Goal: Communication & Community: Answer question/provide support

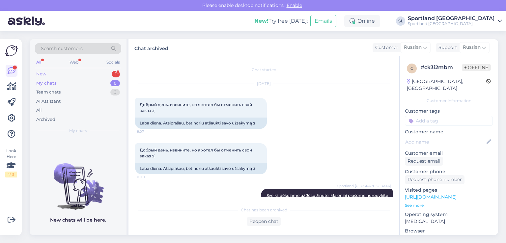
scroll to position [1878, 0]
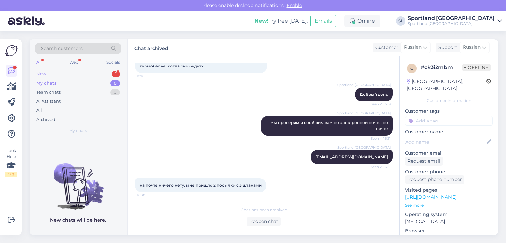
click at [82, 75] on div "New 1" at bounding box center [78, 74] width 86 height 9
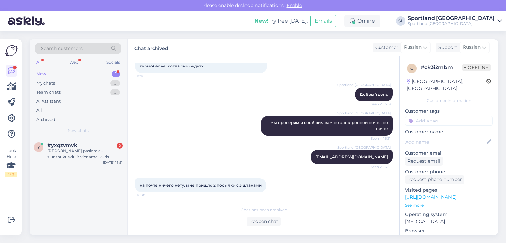
click at [187, 185] on span "на почте ничего нету. мне пришло 2 посылки с 3 штанами" at bounding box center [201, 185] width 122 height 5
click at [90, 144] on div "#yxqzvmvk 2" at bounding box center [84, 145] width 75 height 6
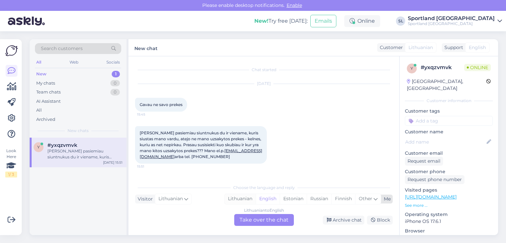
click at [244, 199] on div "Lithuanian" at bounding box center [240, 199] width 31 height 10
click at [247, 222] on div "Lithuanian to Lithuanian Take over the chat" at bounding box center [264, 220] width 60 height 12
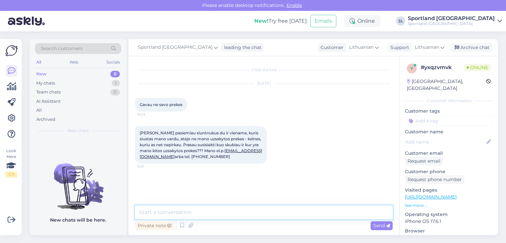
click at [233, 214] on textarea at bounding box center [264, 213] width 258 height 14
type textarea "Sveiki"
click at [232, 209] on textarea at bounding box center [264, 213] width 258 height 14
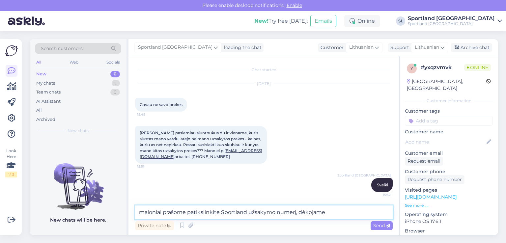
type textarea "maloniai prašome patikslinkite Sportland užsakymo numerį, dėkojame."
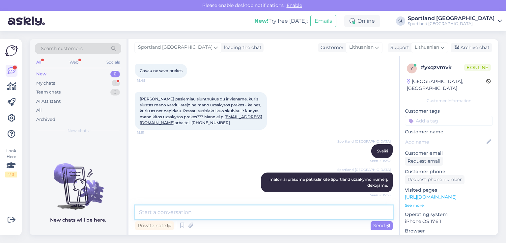
scroll to position [153, 0]
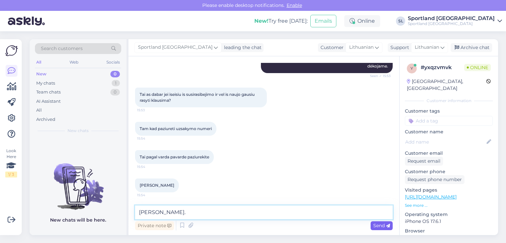
type textarea "[PERSON_NAME]."
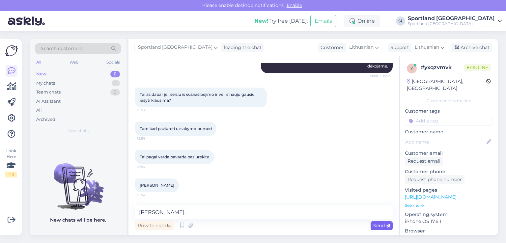
click at [381, 223] on span "Send" at bounding box center [381, 226] width 17 height 6
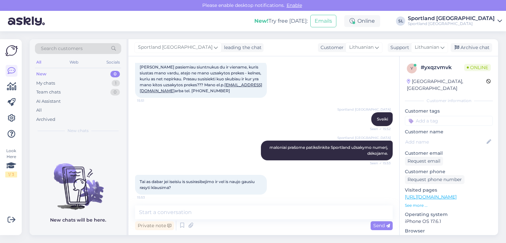
scroll to position [50, 0]
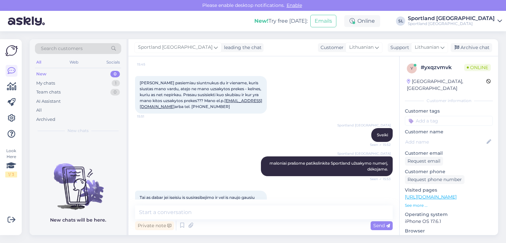
copy link "[EMAIL_ADDRESS][DOMAIN_NAME]"
drag, startPoint x: 136, startPoint y: 108, endPoint x: 202, endPoint y: 114, distance: 66.9
click at [202, 114] on div "[PERSON_NAME] pasiemiau siuntnukus du ir viename, kuris siustas mano vardu, ate…" at bounding box center [264, 95] width 258 height 52
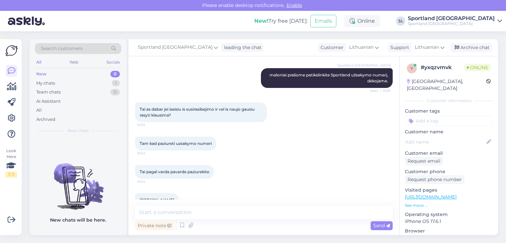
scroll to position [182, 0]
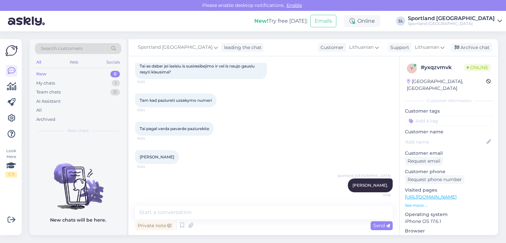
click at [170, 157] on span "[PERSON_NAME]" at bounding box center [157, 157] width 35 height 5
copy div "[PERSON_NAME] 15:54"
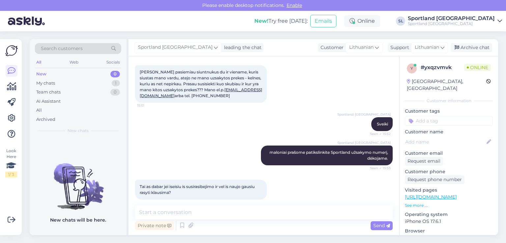
scroll to position [50, 0]
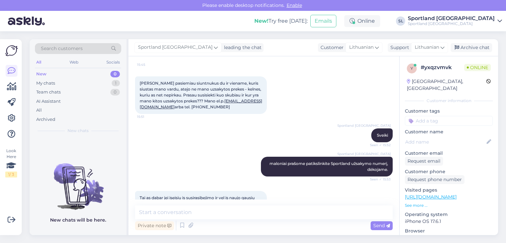
copy link "[EMAIL_ADDRESS][DOMAIN_NAME]"
drag, startPoint x: 137, startPoint y: 106, endPoint x: 202, endPoint y: 106, distance: 64.9
click at [202, 106] on div "[PERSON_NAME] pasiemiau siuntnukus du ir viename, kuris siustas mano vardu, ate…" at bounding box center [201, 95] width 132 height 38
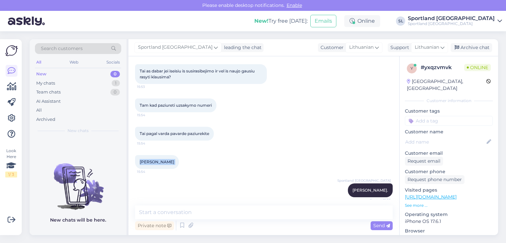
scroll to position [182, 0]
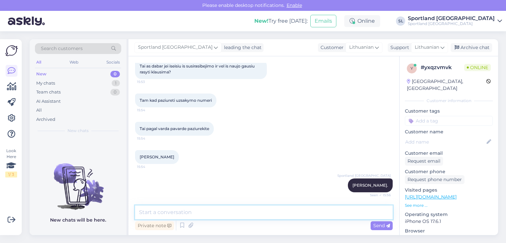
click at [210, 213] on textarea at bounding box center [264, 213] width 258 height 14
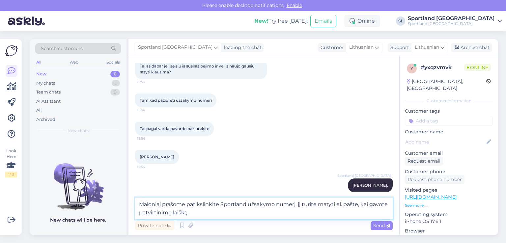
type textarea "Maloniai prašome patikslinkite Sportland užsakymo numerį, jį turite matyti el. …"
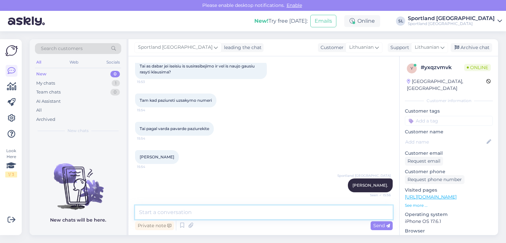
scroll to position [216, 0]
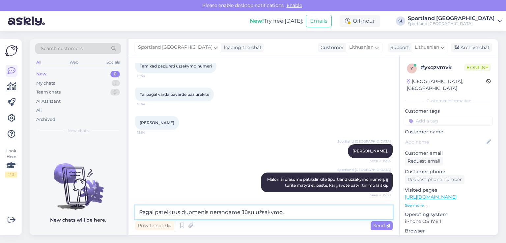
type textarea "Pagal pateiktus duomenis nerandame Jūsų užsakymo."
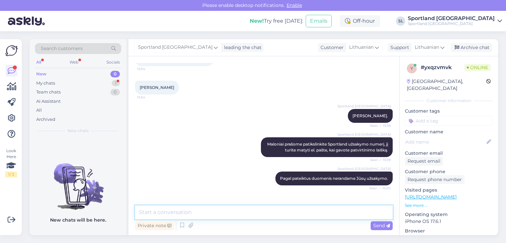
scroll to position [273, 0]
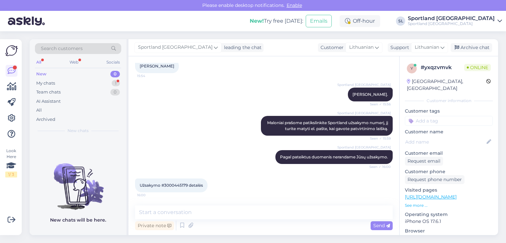
click at [181, 183] on span "Užsakymo #3000445179 detalės" at bounding box center [171, 185] width 63 height 5
copy span "3000445179"
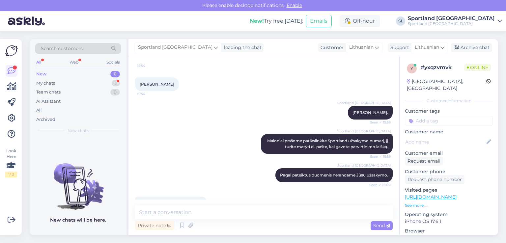
scroll to position [273, 0]
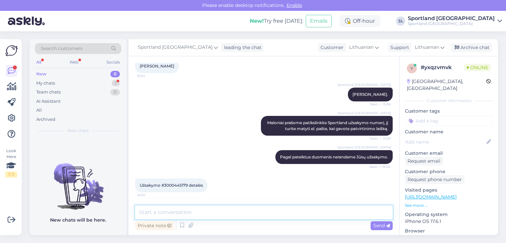
click at [248, 214] on textarea at bounding box center [264, 213] width 258 height 14
click at [264, 210] on textarea at bounding box center [264, 213] width 258 height 14
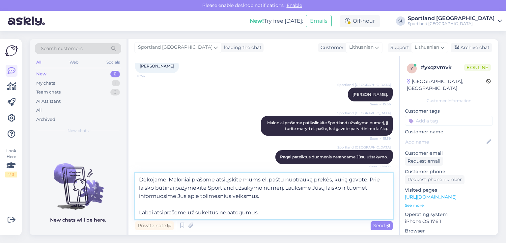
click at [280, 192] on textarea "Dėkojame. Maloniai prašome atsiųskite mums el. paštu nuotrauką prekės, kurią ga…" at bounding box center [264, 196] width 258 height 46
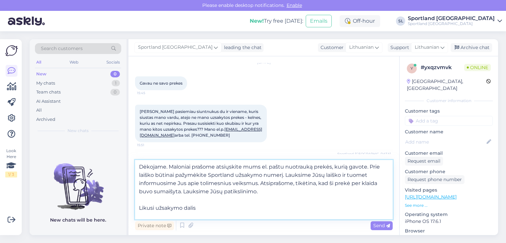
scroll to position [33, 0]
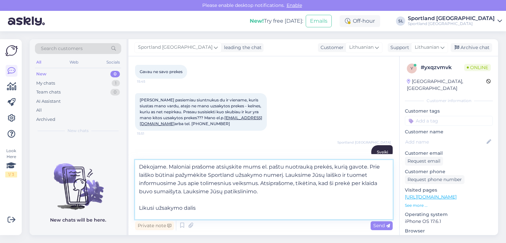
click at [272, 190] on textarea "Dėkojame. Maloniai prašome atsiųskite mums el. paštu nuotrauką prekės, kurią ga…" at bounding box center [264, 189] width 258 height 59
drag, startPoint x: 285, startPoint y: 174, endPoint x: 286, endPoint y: 179, distance: 4.8
click at [286, 179] on textarea "Dėkojame. Maloniai prašome atsiųskite mums el. paštu nuotrauką prekės, kurią ga…" at bounding box center [264, 189] width 258 height 59
click at [286, 180] on textarea "Dėkojame. Maloniai prašome atsiųskite mums el. paštu nuotrauką prekės, kurią ga…" at bounding box center [264, 189] width 258 height 59
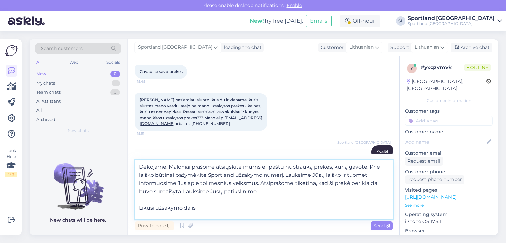
drag, startPoint x: 261, startPoint y: 183, endPoint x: 184, endPoint y: 194, distance: 77.8
click at [184, 194] on textarea "Dėkojame. Maloniai prašome atsiųskite mums el. paštu nuotrauką prekės, kurią ga…" at bounding box center [264, 189] width 258 height 59
click at [272, 190] on textarea "Dėkojame. Maloniai prašome atsiųskite mums el. paštu nuotrauką prekės, kurią ga…" at bounding box center [264, 189] width 258 height 59
drag, startPoint x: 268, startPoint y: 191, endPoint x: 261, endPoint y: 186, distance: 8.7
click at [261, 186] on textarea "Dėkojame. Maloniai prašome atsiųskite mums el. paštu nuotrauką prekės, kurią ga…" at bounding box center [264, 189] width 258 height 59
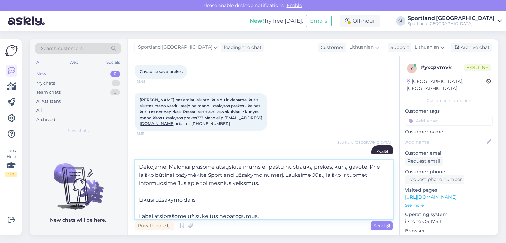
click at [181, 197] on textarea "Dėkojame. Maloniai prašome atsiųskite mums el. paštu nuotrauką prekės, kurią ga…" at bounding box center [264, 189] width 258 height 59
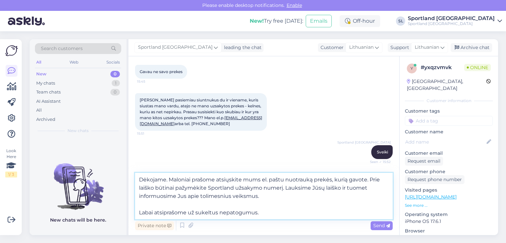
click at [268, 214] on textarea "Dėkojame. Maloniai prašome atsiųskite mums el. paštu nuotrauką prekės, kurią ga…" at bounding box center [264, 196] width 258 height 46
type textarea "Dėkojame. Maloniai prašome atsiųskite mums el. paštu nuotrauką prekės, kurią ga…"
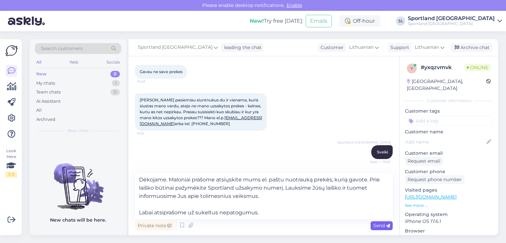
click at [375, 223] on span "Send" at bounding box center [381, 226] width 17 height 6
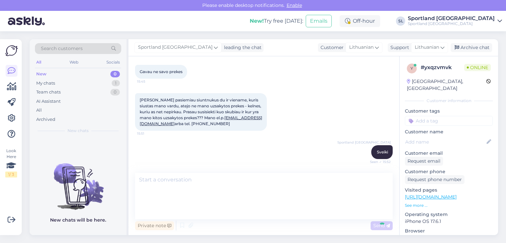
scroll to position [337, 0]
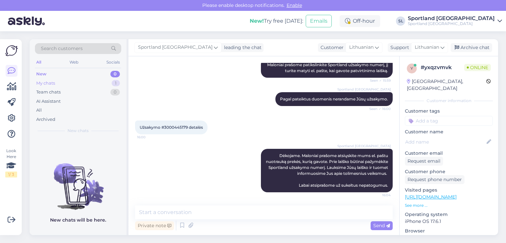
click at [76, 85] on div "My chats 1" at bounding box center [78, 83] width 86 height 9
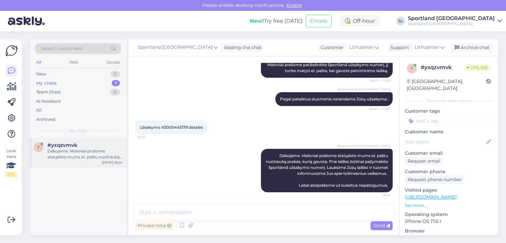
click at [88, 156] on div "Dėkojame. Maloniai prašome atsiųskite mums el. paštu nuotrauką prekės, kurią ga…" at bounding box center [84, 154] width 75 height 12
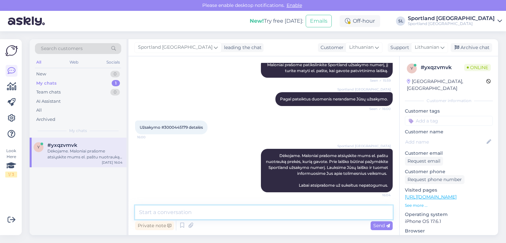
click at [257, 212] on textarea at bounding box center [264, 213] width 258 height 14
type textarea "[EMAIL_ADDRESS][DOMAIN_NAME]"
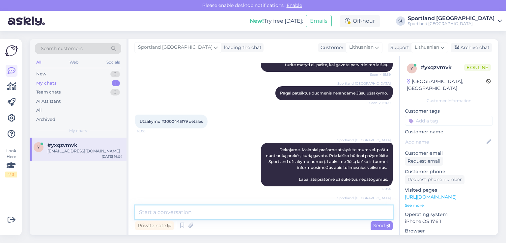
scroll to position [365, 0]
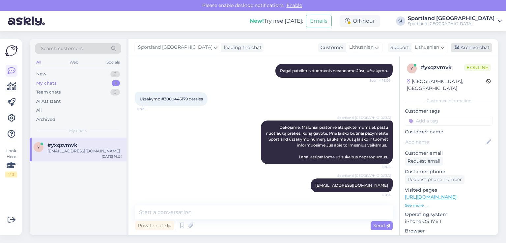
click at [474, 46] on div "Archive chat" at bounding box center [472, 47] width 42 height 9
